Goal: Complete application form: Complete application form

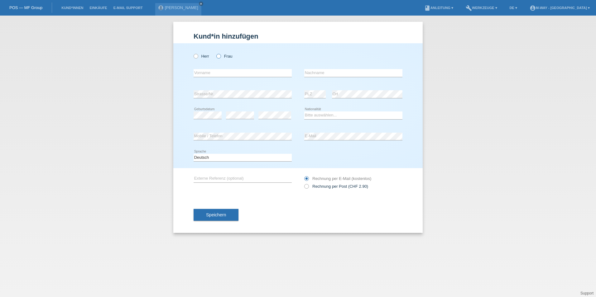
click at [215, 53] on icon at bounding box center [215, 53] width 0 height 0
click at [219, 57] on input "Frau" at bounding box center [218, 56] width 4 height 4
radio input "true"
click at [218, 74] on input "text" at bounding box center [243, 73] width 98 height 8
type input "[PERSON_NAME]"
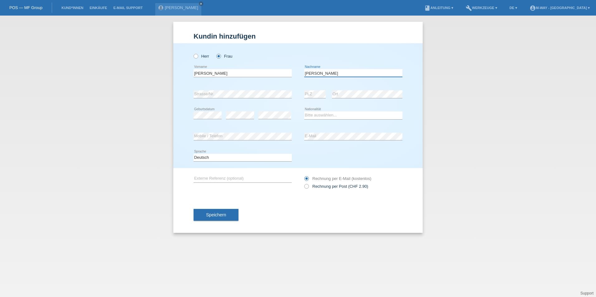
type input "Schmidtke"
click at [459, 126] on div "Kund*in hinzufügen Kunde hinzufügen Kundin hinzufügen Herr Frau Anne error Vorn…" at bounding box center [298, 157] width 596 height 282
click at [311, 118] on select "Bitte auswählen... Schweiz Deutschland Liechtenstein Österreich ------------ Af…" at bounding box center [353, 115] width 98 height 7
select select "CH"
click at [304, 112] on select "Bitte auswählen... Schweiz Deutschland Liechtenstein Österreich ------------ Af…" at bounding box center [353, 115] width 98 height 7
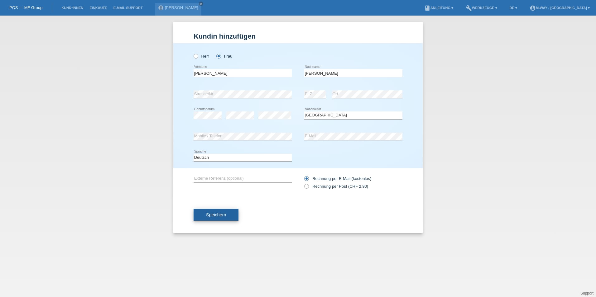
click at [218, 216] on span "Speichern" at bounding box center [216, 215] width 20 height 5
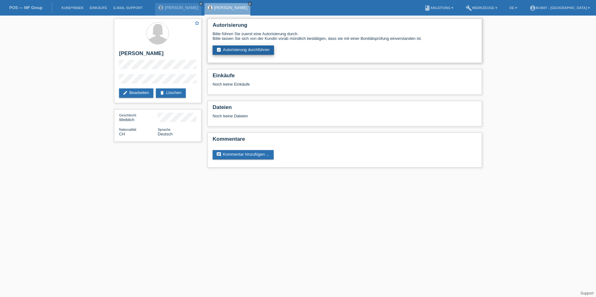
click at [236, 50] on link "assignment_turned_in Autorisierung durchführen" at bounding box center [243, 50] width 61 height 9
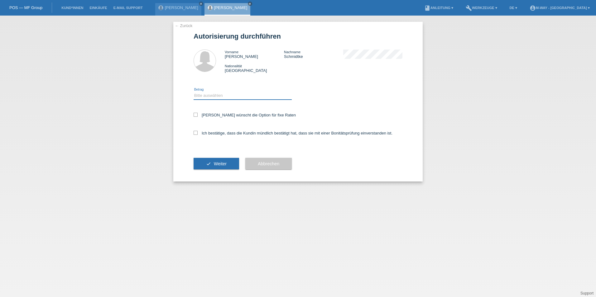
click at [227, 95] on select "Bitte auswählen CHF 1.00 - CHF 499.00 CHF 500.00 - CHF 1'999.00 CHF 2'000.00 - …" at bounding box center [243, 95] width 98 height 7
select select "2"
click at [194, 92] on select "Bitte auswählen CHF 1.00 - CHF 499.00 CHF 500.00 - CHF 1'999.00 CHF 2'000.00 - …" at bounding box center [243, 95] width 98 height 7
click at [196, 114] on icon at bounding box center [196, 115] width 4 height 4
click at [196, 114] on input "[PERSON_NAME] wünscht die Option für fixe Raten" at bounding box center [196, 115] width 4 height 4
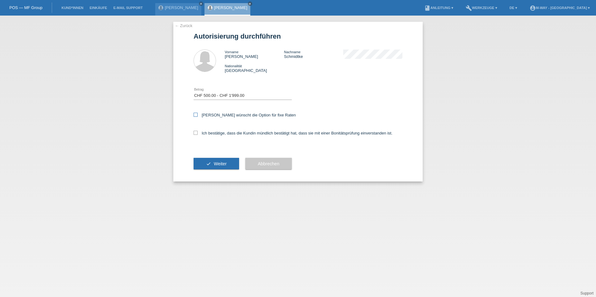
checkbox input "true"
click at [193, 133] on div "← Zurück Autorisierung durchführen Vorname [PERSON_NAME] Nachname [PERSON_NAME]…" at bounding box center [297, 102] width 249 height 160
click at [195, 133] on icon at bounding box center [196, 133] width 4 height 4
click at [195, 133] on input "Ich bestätige, dass die Kundin mündlich bestätigt hat, dass sie mit einer Bonit…" at bounding box center [196, 133] width 4 height 4
checkbox input "true"
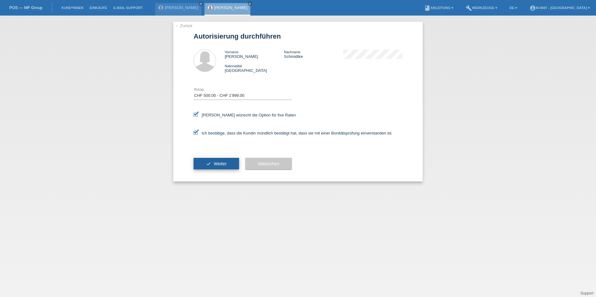
click at [213, 163] on button "check Weiter" at bounding box center [217, 164] width 46 height 12
